Goal: Information Seeking & Learning: Learn about a topic

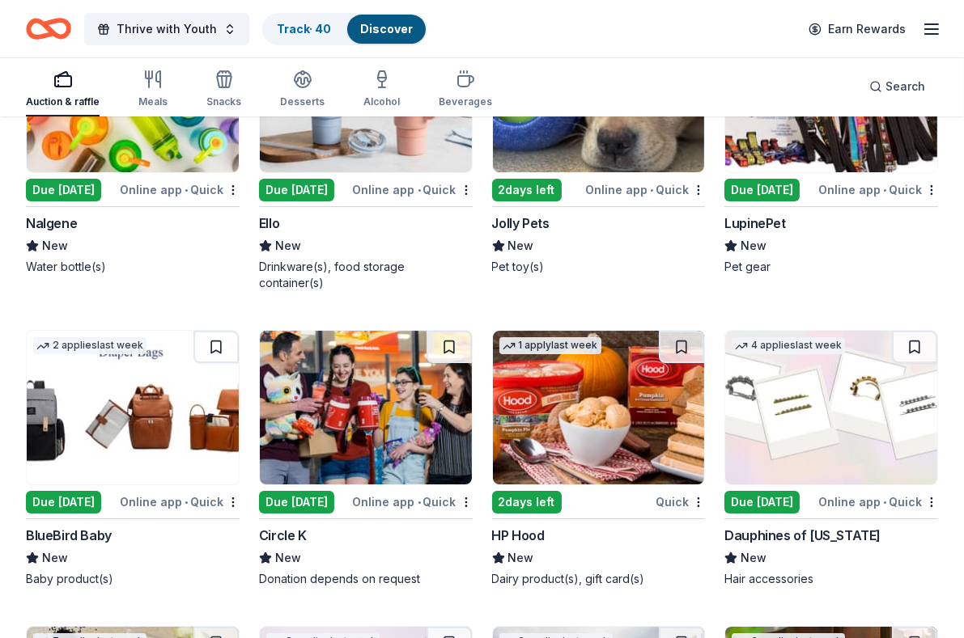
scroll to position [16627, 0]
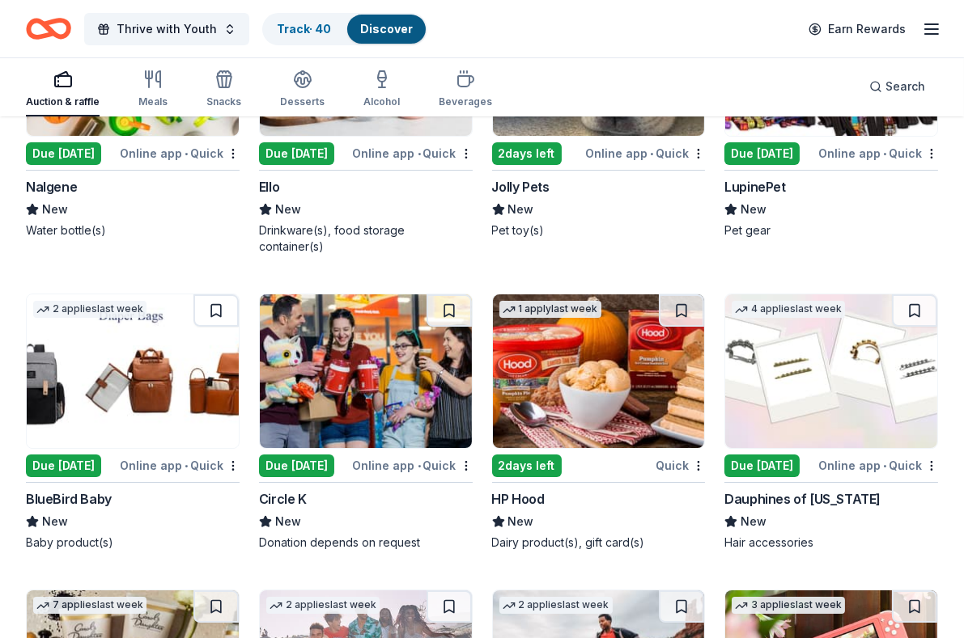
click at [545, 374] on img at bounding box center [599, 372] width 212 height 154
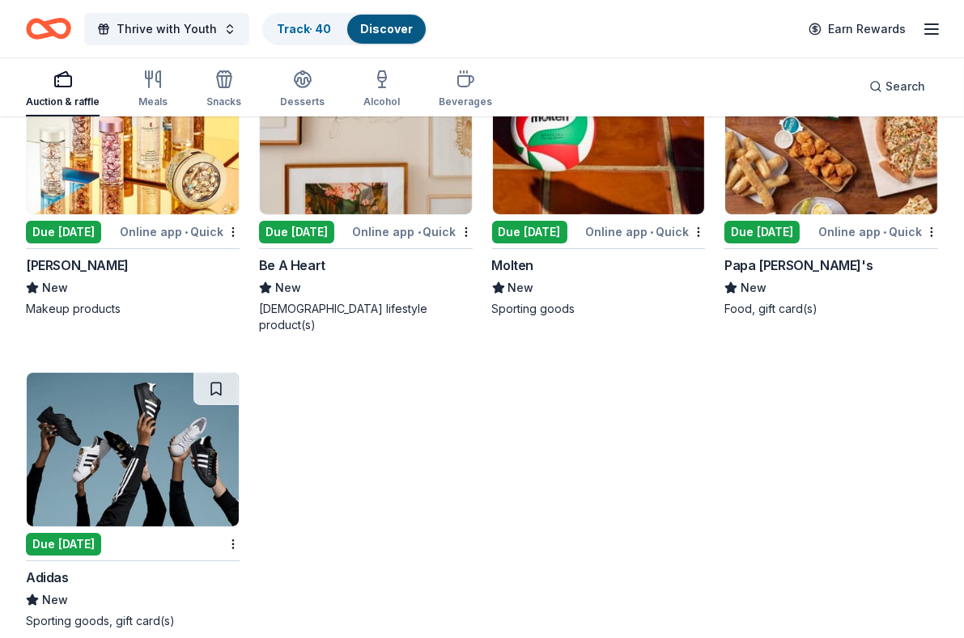
scroll to position [17750, 0]
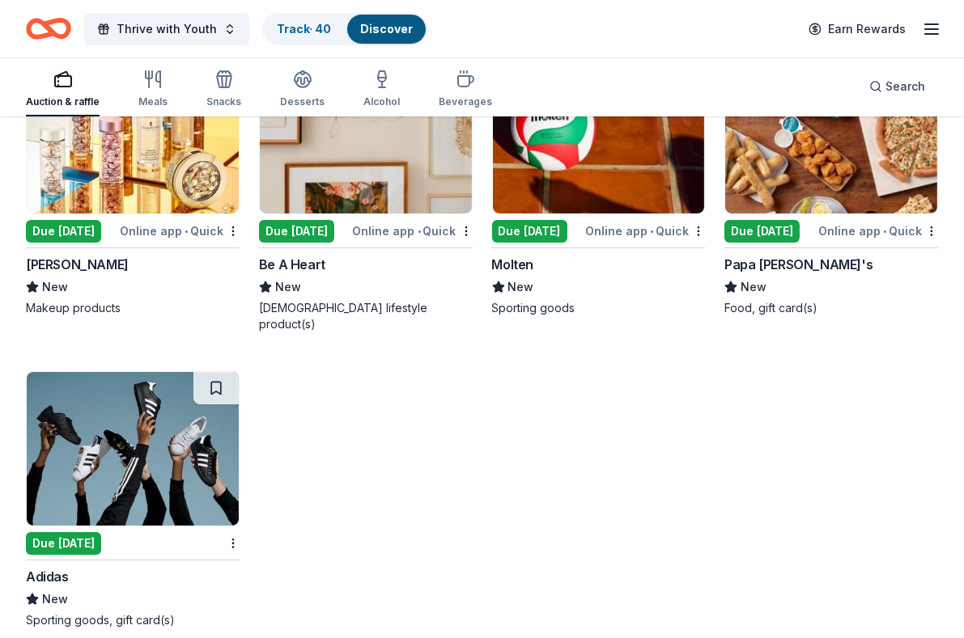
drag, startPoint x: 654, startPoint y: 173, endPoint x: 654, endPoint y: 184, distance: 11.3
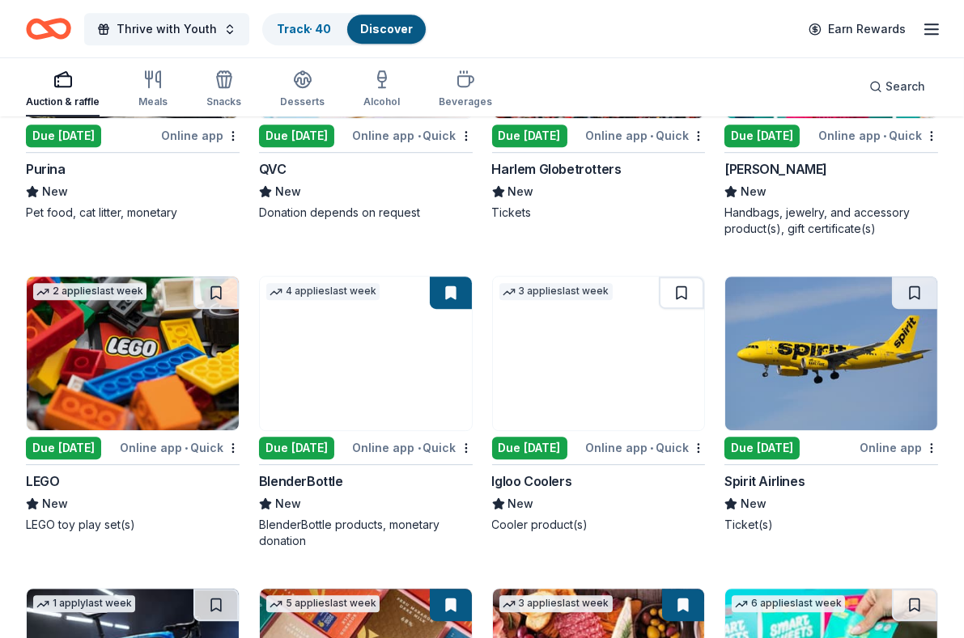
scroll to position [15329, 0]
